Goal: Find specific page/section: Find specific page/section

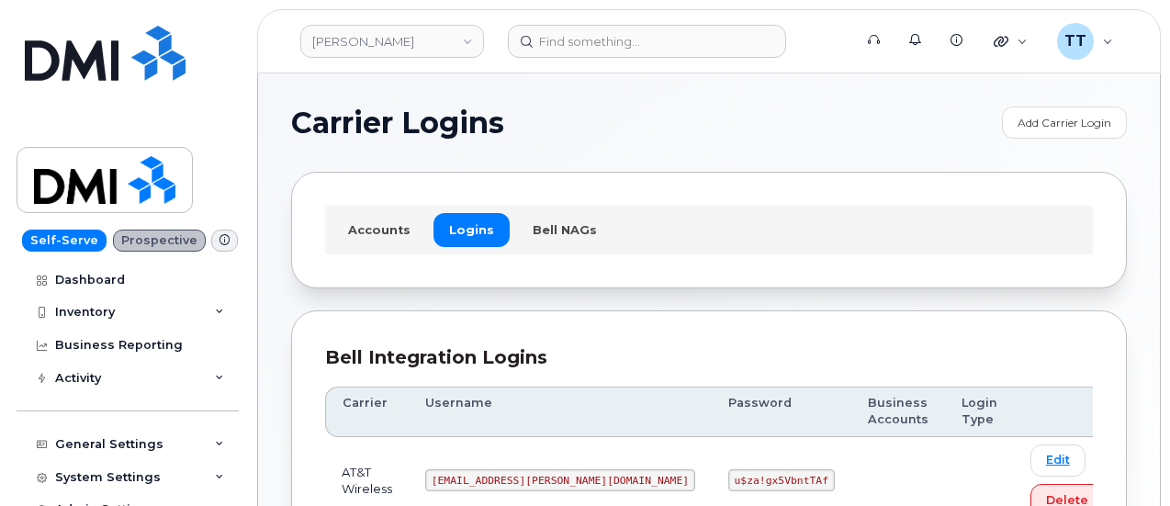
scroll to position [184, 0]
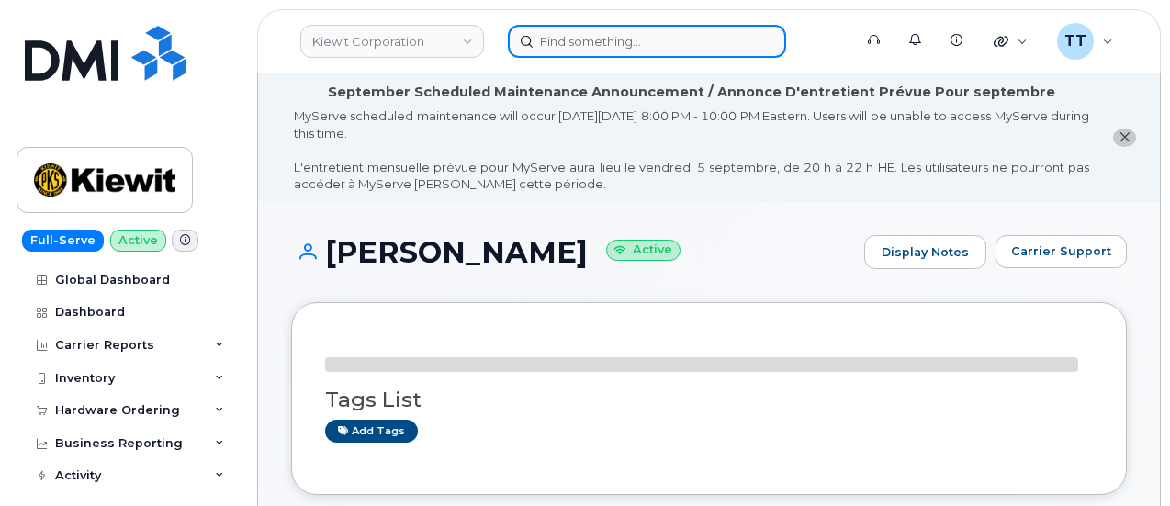
click at [588, 49] on input at bounding box center [647, 41] width 278 height 33
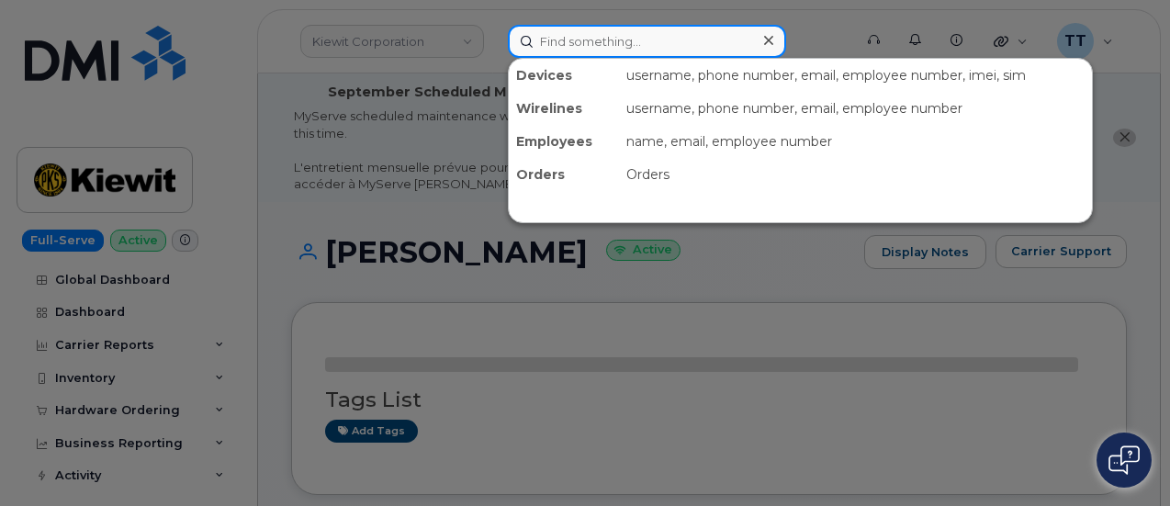
paste input "833-738-0008"
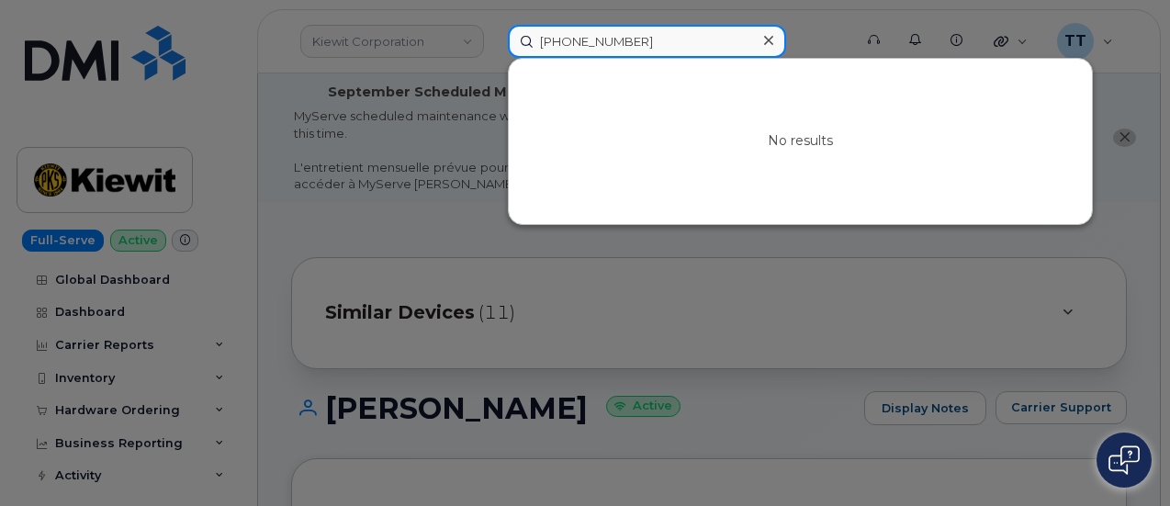
type input "833-738-0008"
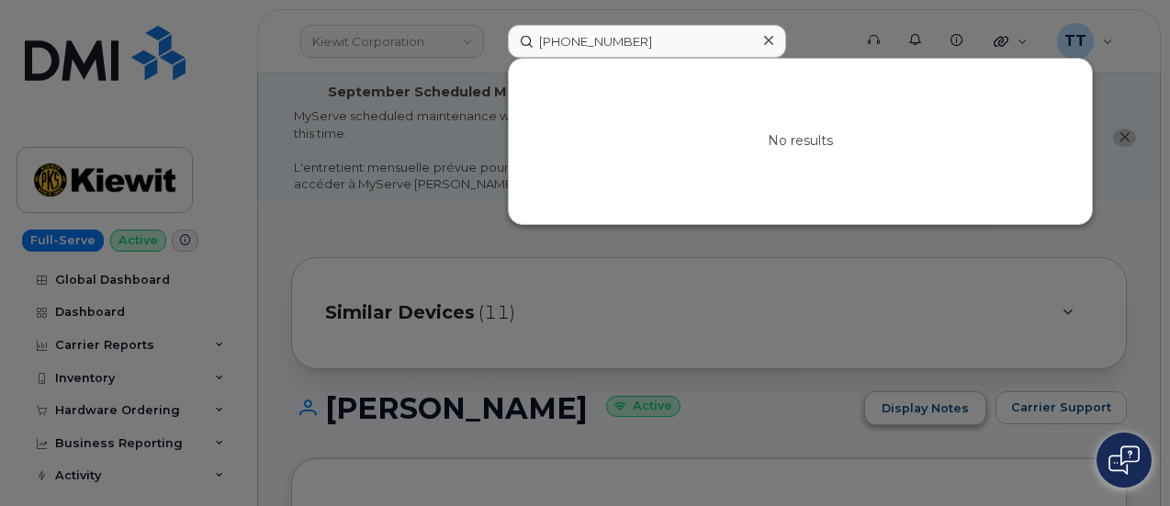
click at [977, 390] on div at bounding box center [585, 253] width 1170 height 506
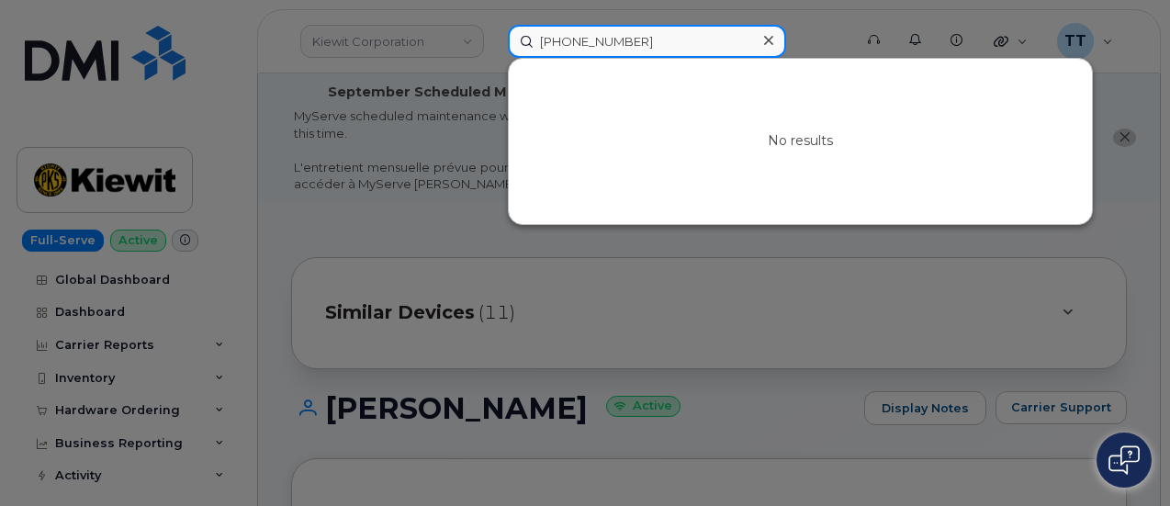
click at [603, 36] on input "833-738-0008" at bounding box center [647, 41] width 278 height 33
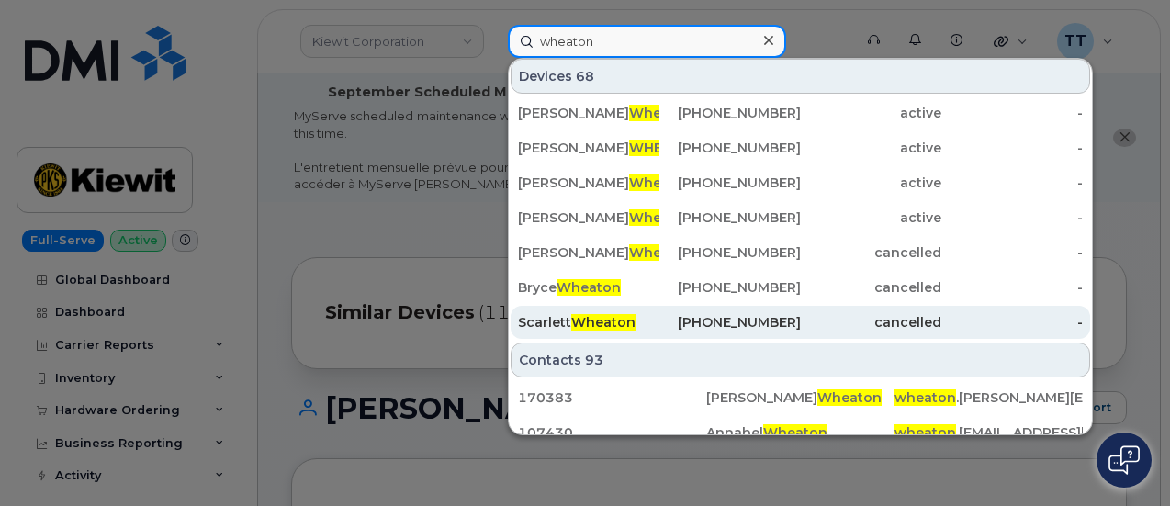
scroll to position [276, 0]
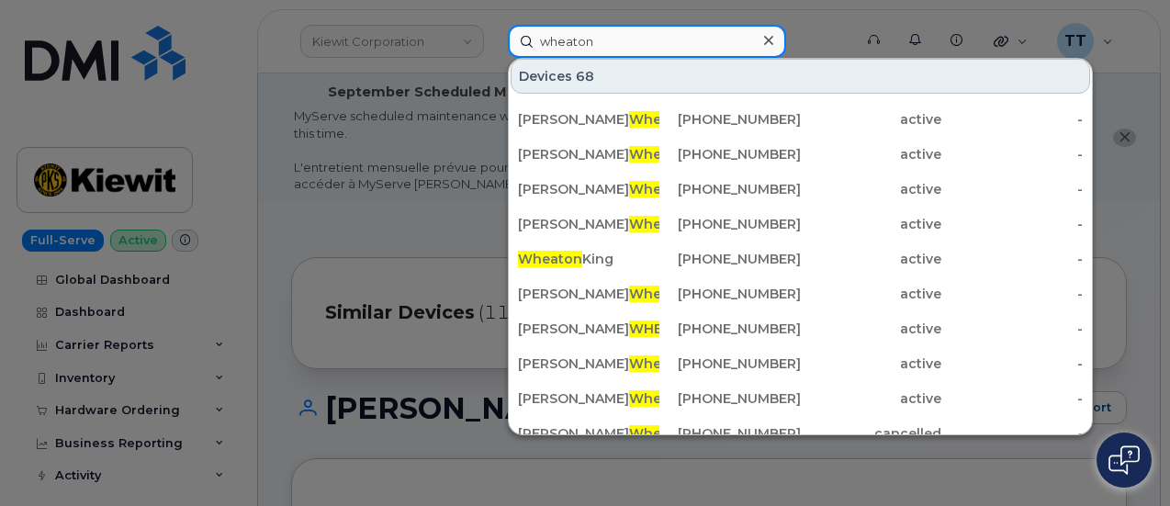
click at [568, 32] on input "wheaton" at bounding box center [647, 41] width 278 height 33
click at [563, 41] on input "wheaton" at bounding box center [647, 41] width 278 height 33
click at [593, 44] on input "wheaton" at bounding box center [647, 41] width 278 height 33
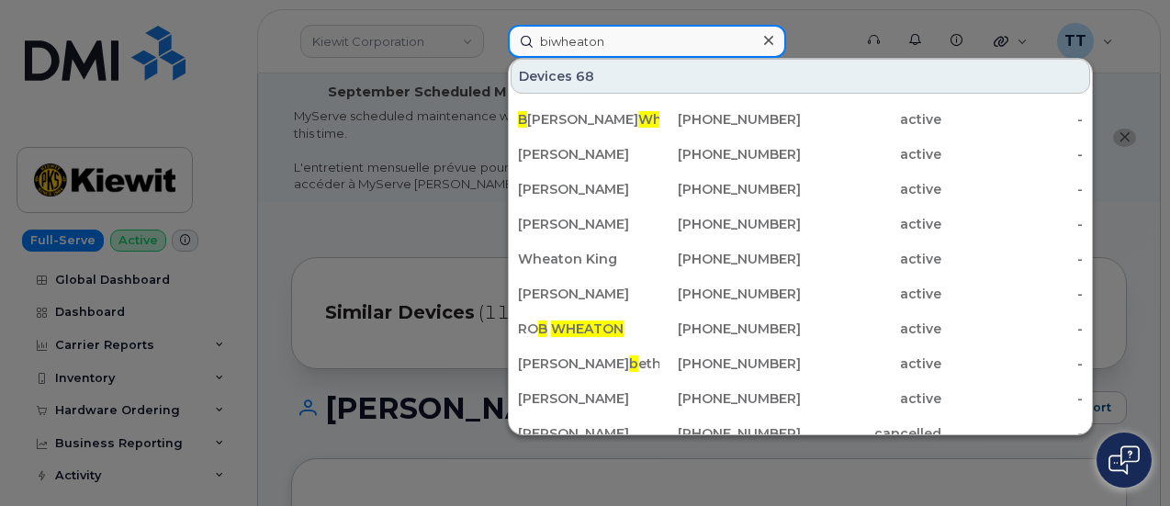
scroll to position [0, 0]
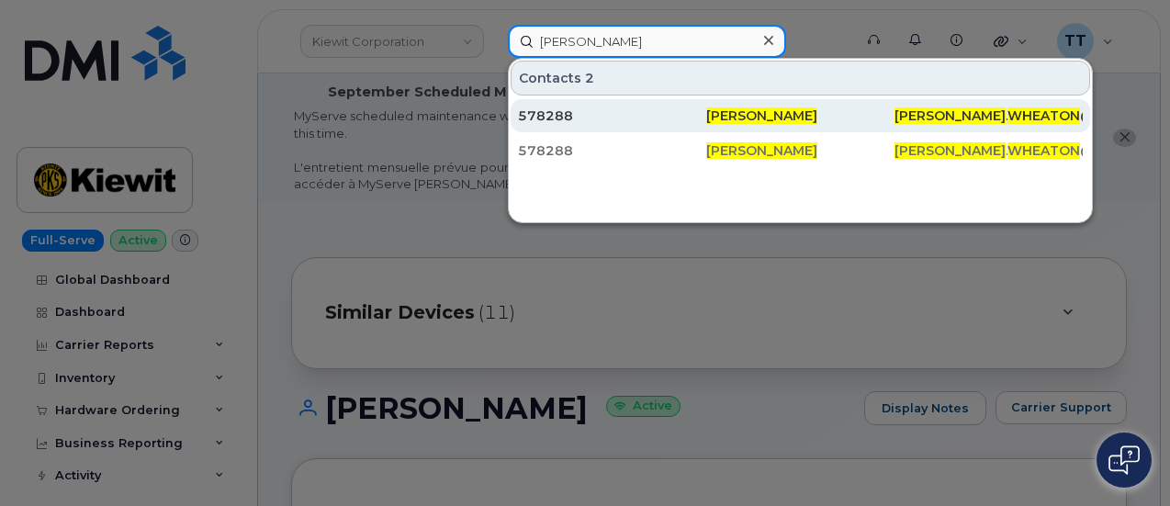
type input "billy wheaton"
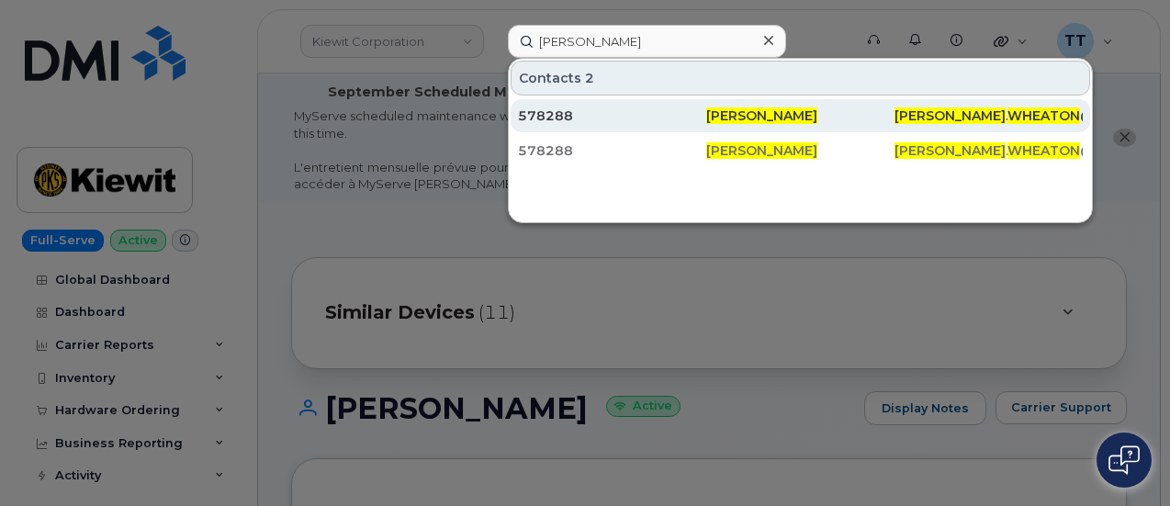
click at [617, 109] on div "578288" at bounding box center [612, 116] width 188 height 18
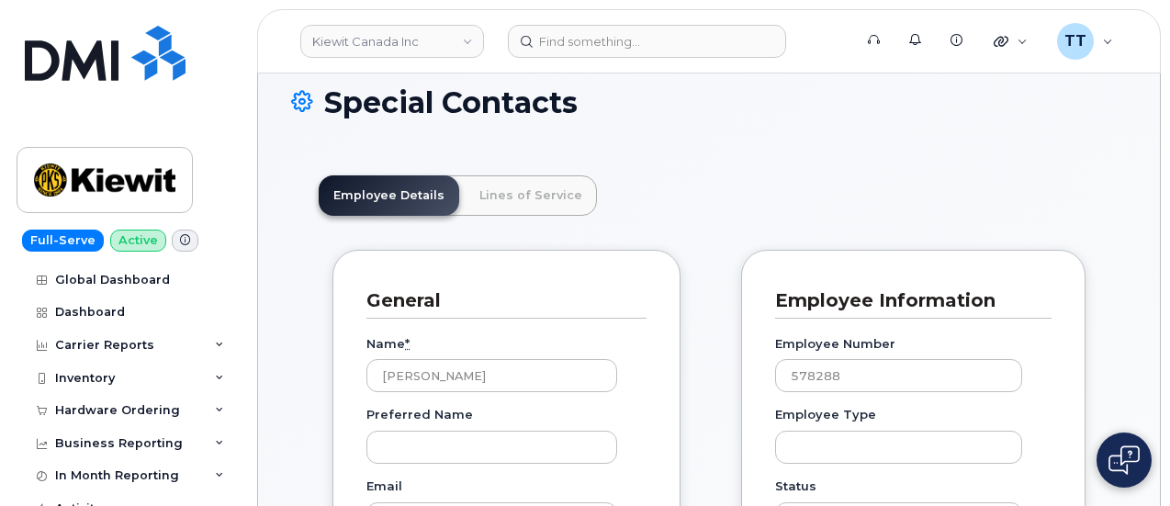
scroll to position [276, 0]
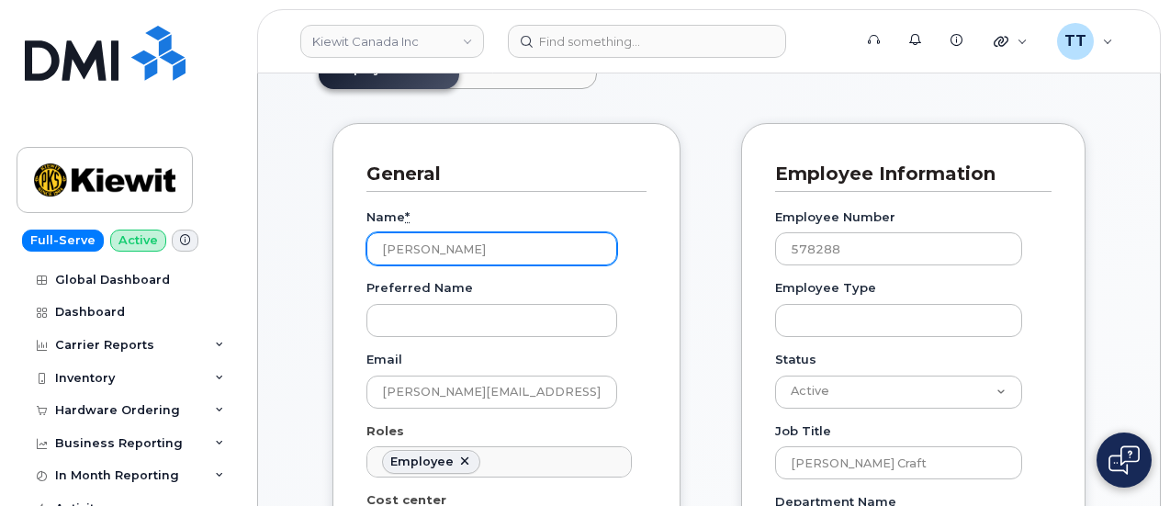
click at [419, 243] on input "Billy Wheaton" at bounding box center [492, 248] width 251 height 33
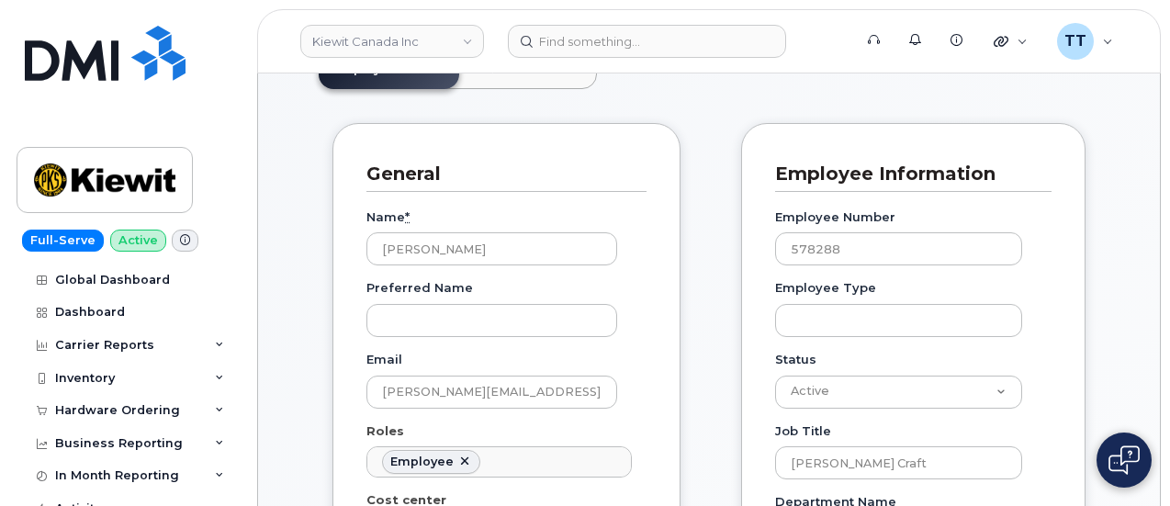
click at [569, 231] on div "Name * Billy Wheaton" at bounding box center [499, 238] width 265 height 58
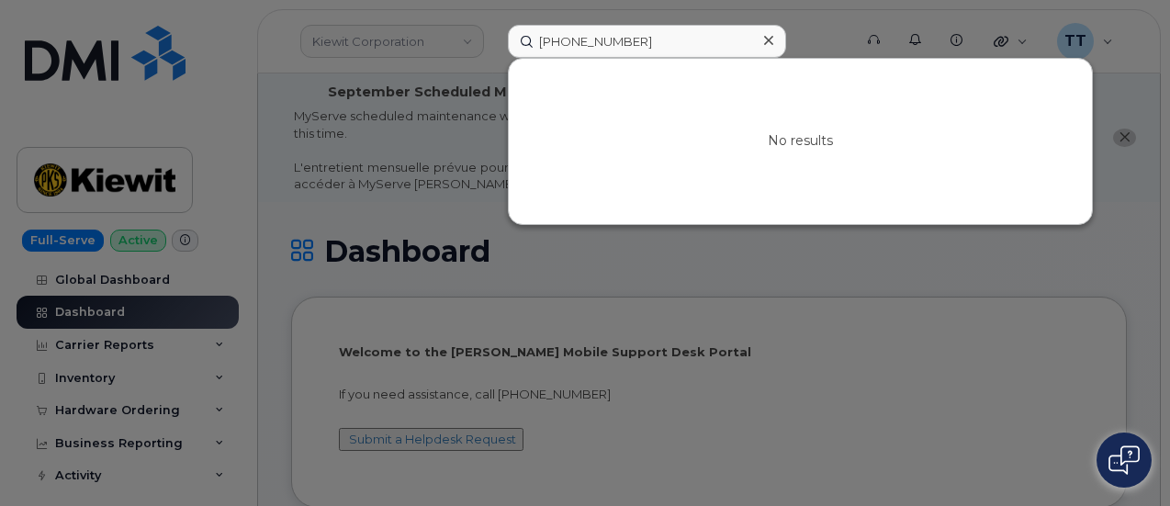
click at [570, 47] on input "[PHONE_NUMBER]" at bounding box center [647, 41] width 278 height 33
click at [570, 47] on input "210-243-7080" at bounding box center [647, 41] width 278 height 33
click at [961, 269] on div at bounding box center [585, 253] width 1170 height 506
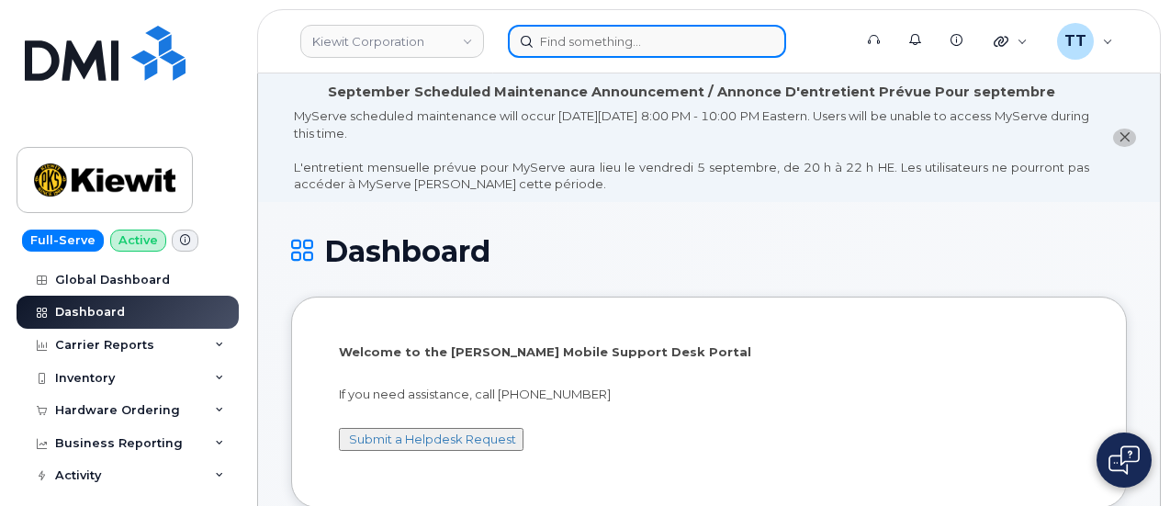
click at [624, 47] on input at bounding box center [647, 41] width 278 height 33
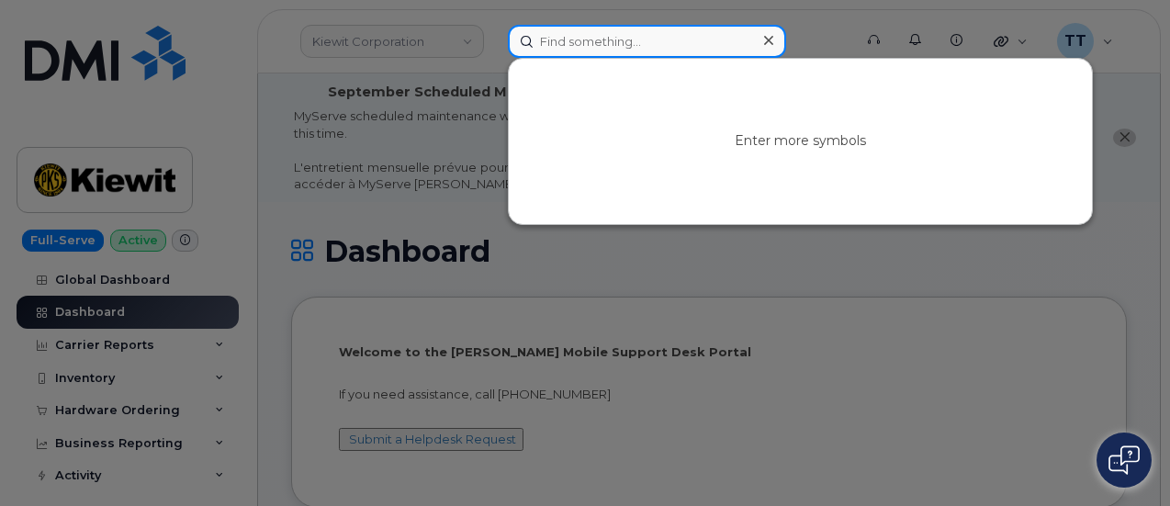
paste input "416-985-5527"
type input "416-985-5527"
click at [571, 43] on input "416-985-5527" at bounding box center [647, 41] width 278 height 33
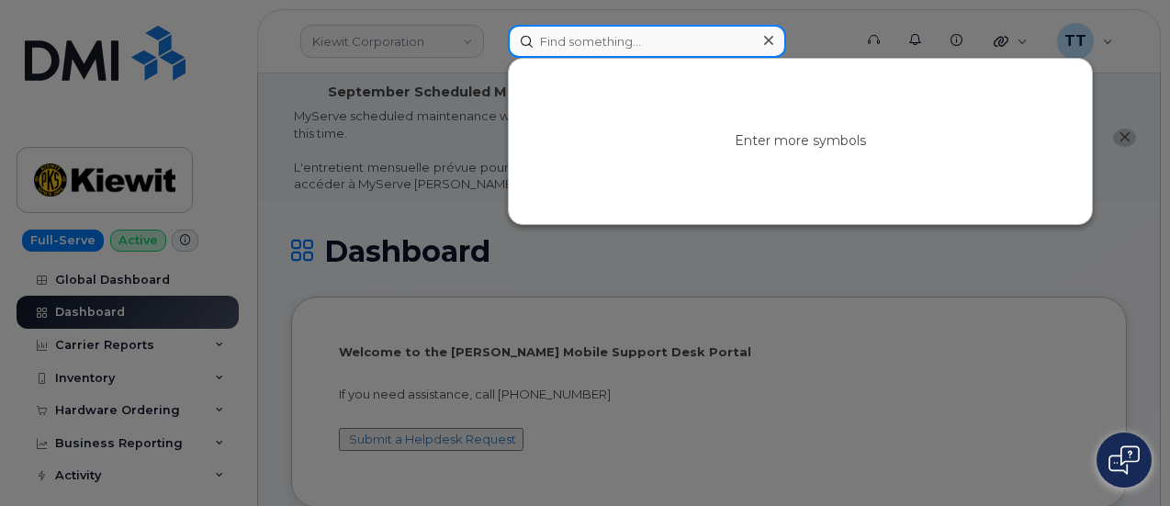
paste input "437-432-7267"
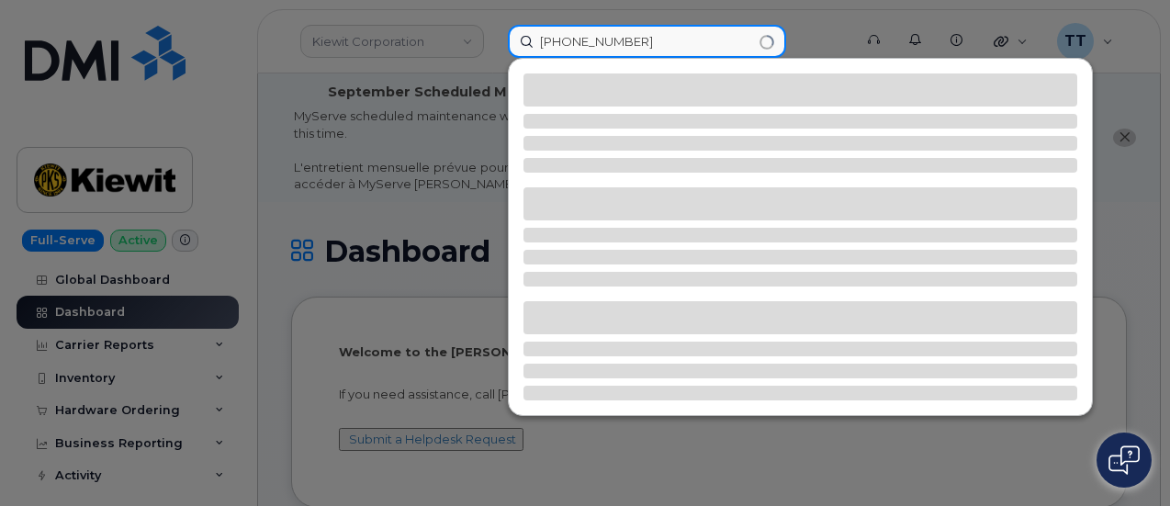
type input "437-432-7267"
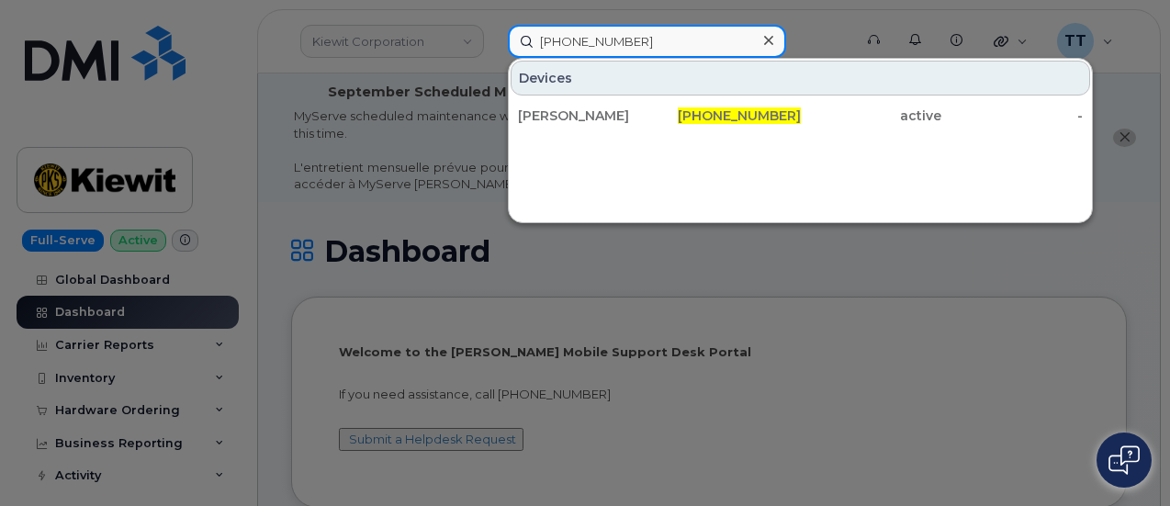
click at [590, 49] on input "437-432-7267" at bounding box center [647, 41] width 278 height 33
drag, startPoint x: 590, startPoint y: 49, endPoint x: 608, endPoint y: 27, distance: 28.7
click at [590, 48] on input "437-432-7267" at bounding box center [647, 41] width 278 height 33
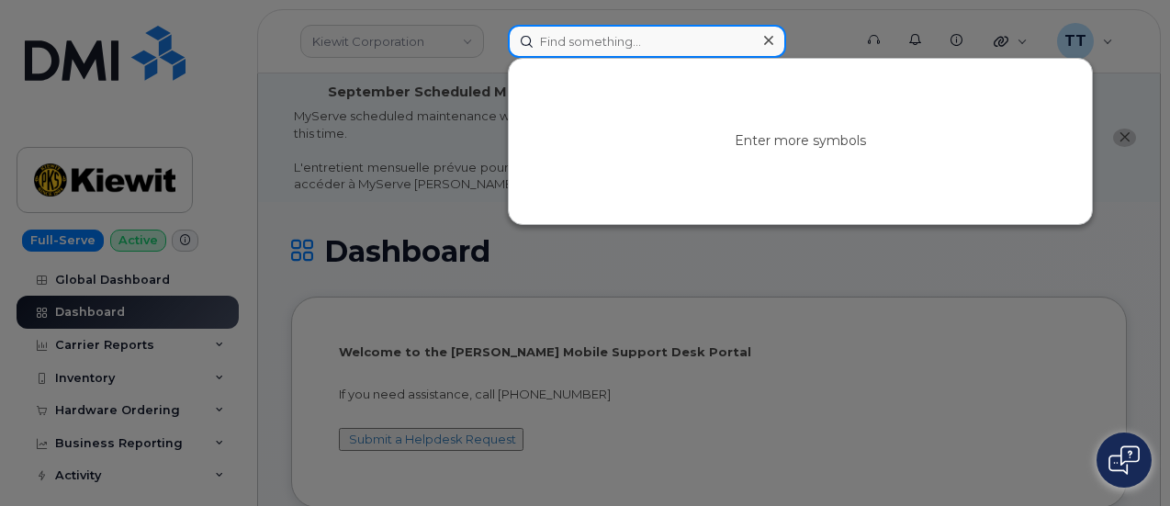
type input "d"
type input "g"
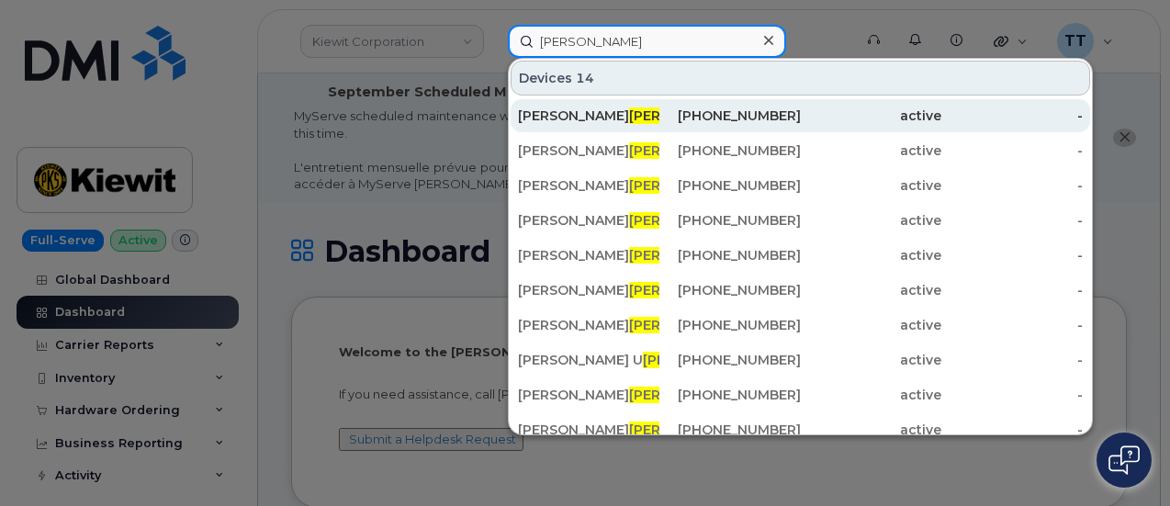
type input "zelman"
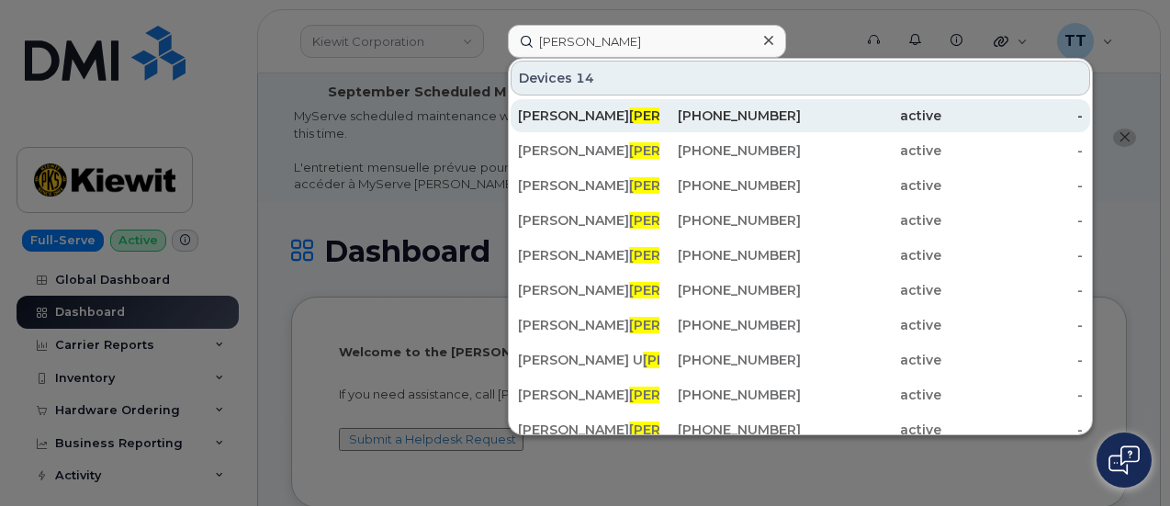
click at [629, 107] on span "Zelman" at bounding box center [684, 115] width 111 height 17
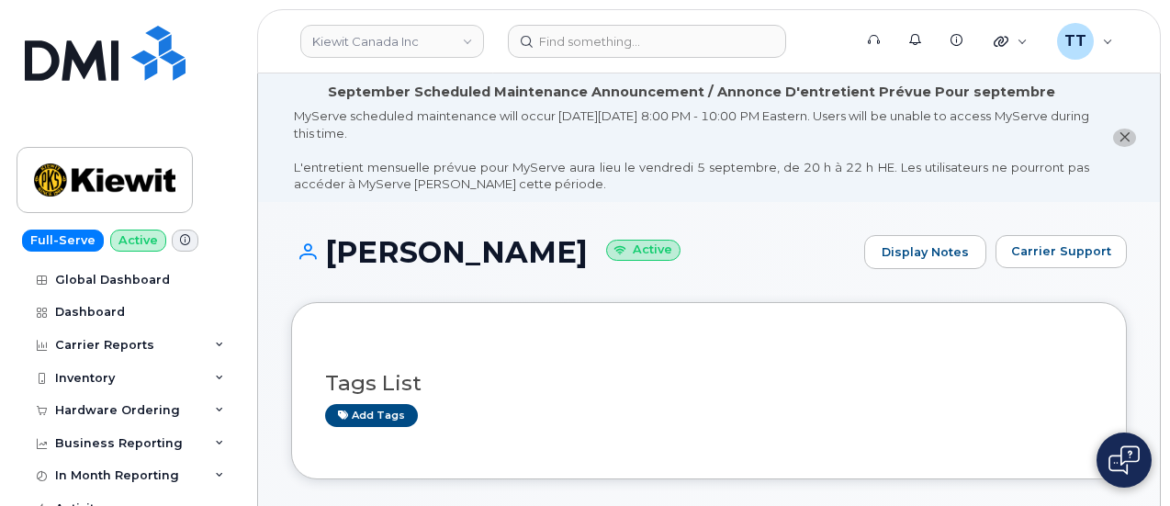
click at [406, 252] on h1 "[PERSON_NAME] Active" at bounding box center [573, 252] width 564 height 32
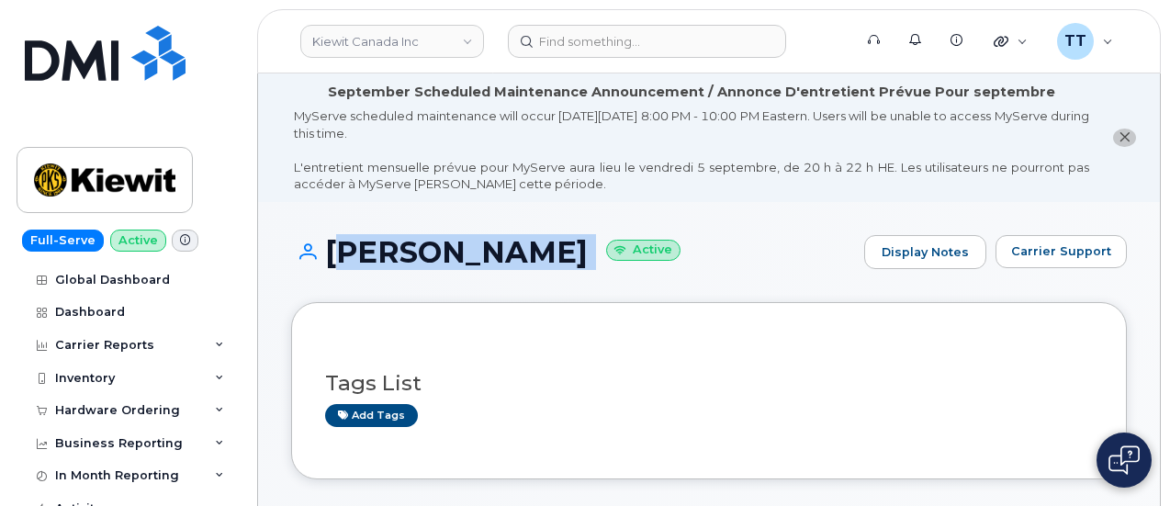
click at [406, 252] on h1 "[PERSON_NAME] Active" at bounding box center [573, 252] width 564 height 32
copy h1 "[PERSON_NAME]"
